Goal: Find specific page/section: Find specific page/section

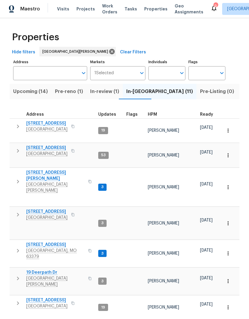
scroll to position [29, 0]
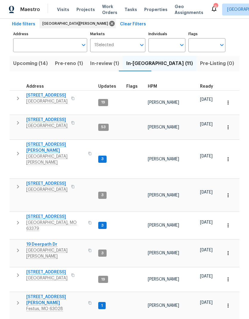
click at [44, 294] on span "[STREET_ADDRESS][PERSON_NAME]" at bounding box center [55, 300] width 58 height 12
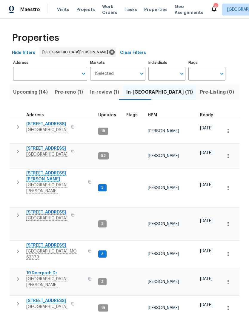
scroll to position [0, 0]
click at [27, 88] on span "Upcoming (14)" at bounding box center [30, 92] width 35 height 8
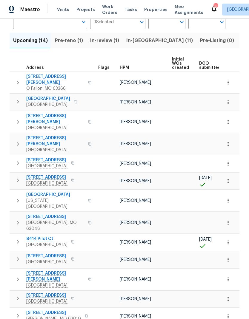
click at [74, 36] on span "Pre-reno (1)" at bounding box center [69, 40] width 28 height 8
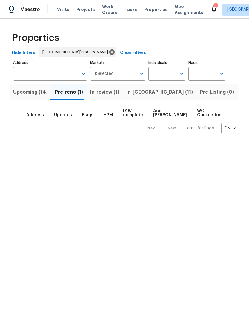
click at [37, 90] on span "Upcoming (14)" at bounding box center [30, 92] width 35 height 8
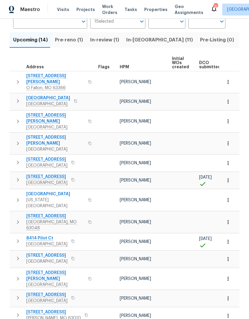
scroll to position [52, 0]
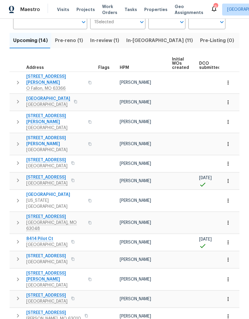
click at [58, 293] on span "3209 White Pine Dr" at bounding box center [46, 296] width 41 height 6
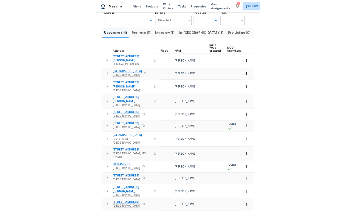
scroll to position [38, 0]
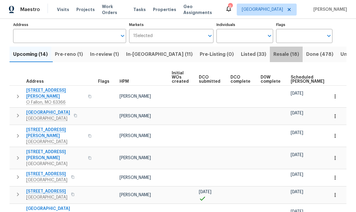
click at [248, 51] on span "Resale (18)" at bounding box center [286, 54] width 26 height 8
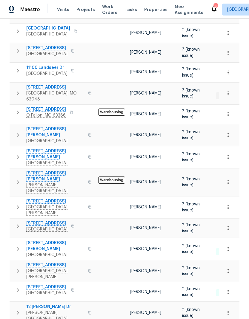
scroll to position [0, 15]
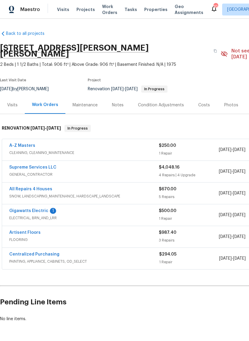
click at [24, 187] on link "All Repairs 4 Houses" at bounding box center [30, 189] width 43 height 4
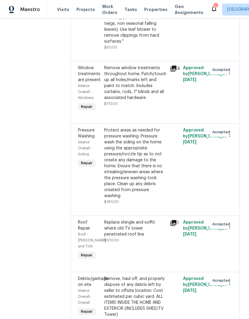
scroll to position [48, 0]
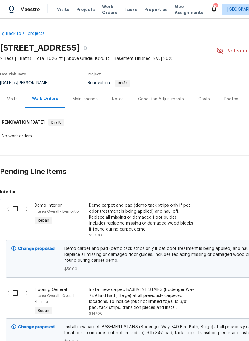
click at [124, 98] on div "Notes" at bounding box center [118, 99] width 26 height 18
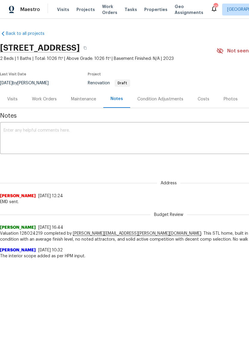
click at [156, 139] on textarea at bounding box center [169, 139] width 330 height 21
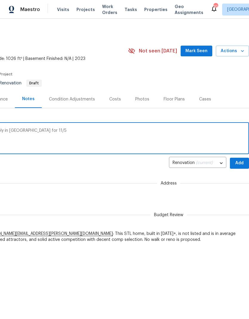
scroll to position [0, 88]
type textarea "Siding on will call at Richard’s supply in Baldwin for 11/5"
click at [239, 165] on span "Add" at bounding box center [239, 163] width 10 height 7
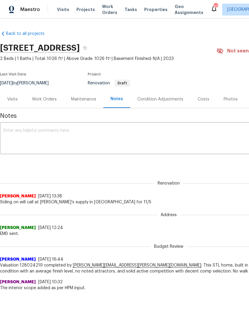
scroll to position [0, 0]
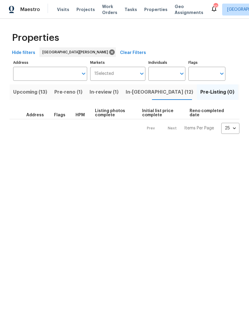
click at [42, 89] on span "Upcoming (13)" at bounding box center [30, 92] width 34 height 8
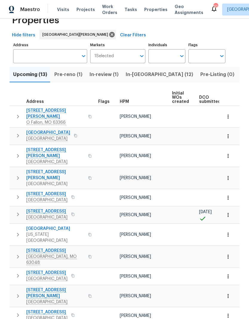
click at [51, 208] on span "[STREET_ADDRESS]" at bounding box center [46, 211] width 41 height 6
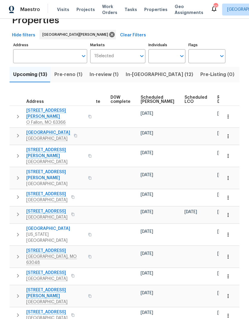
click at [226, 212] on icon "button" at bounding box center [228, 215] width 6 height 6
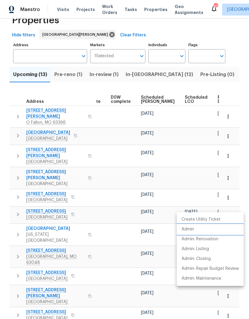
click at [206, 228] on li "Admin" at bounding box center [210, 230] width 67 height 10
click at [155, 224] on div at bounding box center [124, 159] width 249 height 319
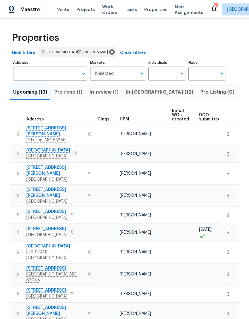
scroll to position [0, 0]
click at [64, 7] on span "Visits" at bounding box center [63, 10] width 12 height 6
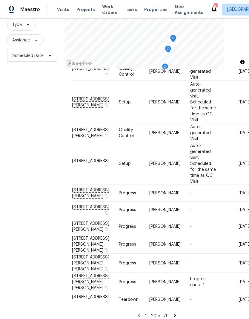
scroll to position [24, 0]
click at [175, 313] on icon at bounding box center [174, 315] width 5 height 5
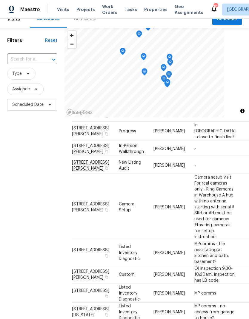
scroll to position [10, 0]
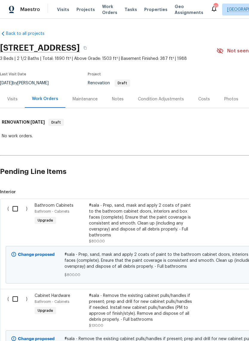
click at [203, 98] on div "Costs" at bounding box center [204, 99] width 12 height 6
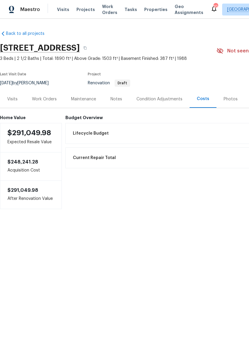
click at [11, 101] on div "Visits" at bounding box center [12, 99] width 10 height 6
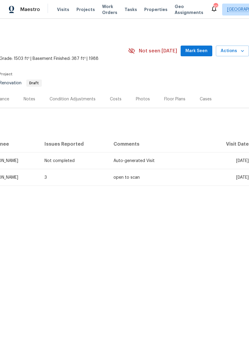
scroll to position [0, 88]
click at [239, 50] on icon "button" at bounding box center [242, 51] width 6 height 6
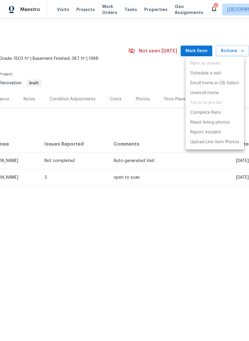
click at [204, 216] on div at bounding box center [124, 170] width 249 height 341
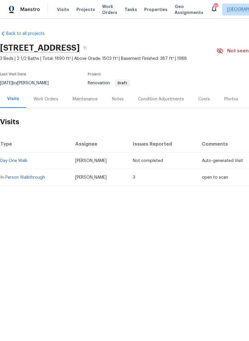
scroll to position [0, 0]
click at [90, 45] on button "button" at bounding box center [85, 48] width 11 height 11
